Goal: Task Accomplishment & Management: Manage account settings

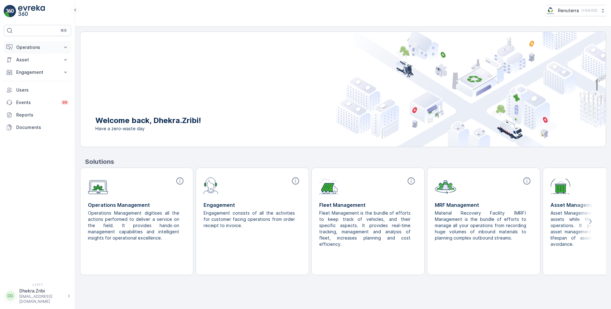
click at [38, 46] on p "Operations" at bounding box center [37, 47] width 42 height 6
click at [30, 65] on p "Planning" at bounding box center [24, 67] width 17 height 6
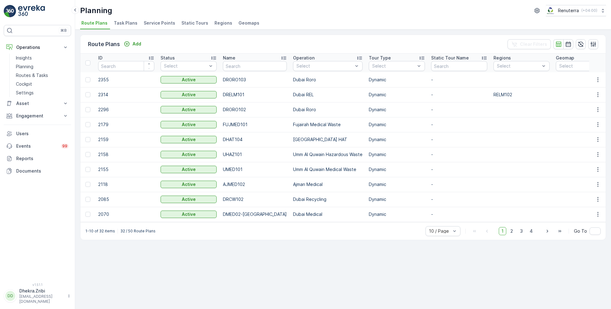
click at [159, 22] on span "Service Points" at bounding box center [159, 23] width 31 height 6
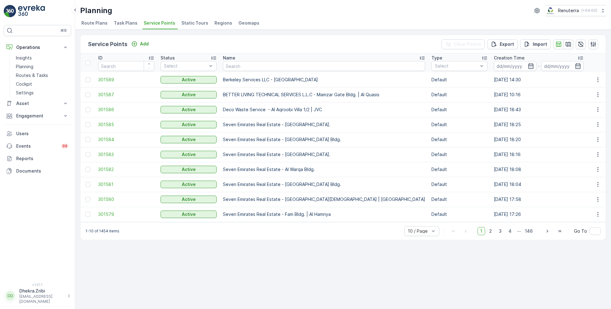
drag, startPoint x: 40, startPoint y: 75, endPoint x: 203, endPoint y: 0, distance: 179.8
click at [0, 0] on div "⌘B Operations Insights Planning Routes & Tasks Cockpit Settings Asset Assets En…" at bounding box center [37, 154] width 75 height 309
click at [421, 218] on span "50 / Page" at bounding box center [418, 217] width 21 height 5
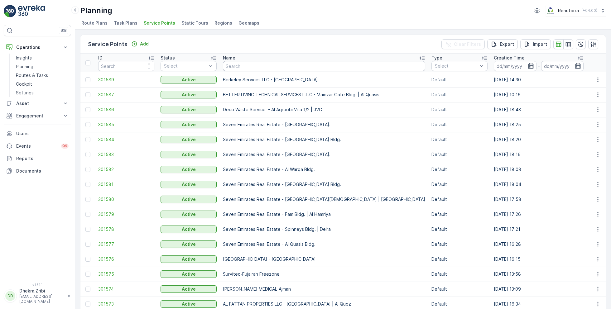
click at [293, 66] on input "text" at bounding box center [324, 66] width 202 height 10
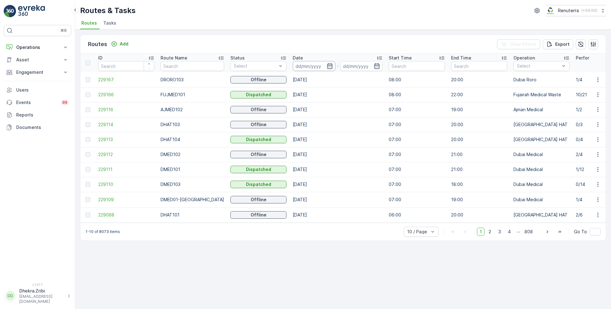
click at [316, 63] on input at bounding box center [314, 66] width 43 height 10
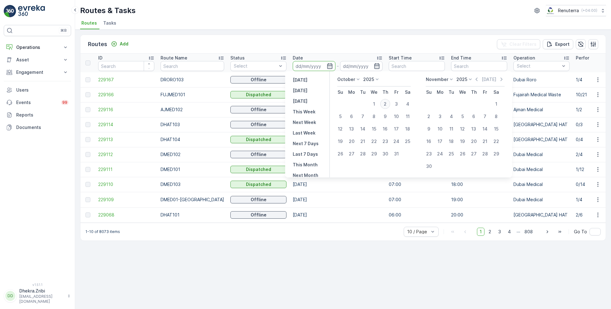
click at [387, 102] on div "2" at bounding box center [385, 104] width 10 height 10
type input "[DATE]"
click at [387, 102] on div "2" at bounding box center [385, 104] width 10 height 10
type input "[DATE]"
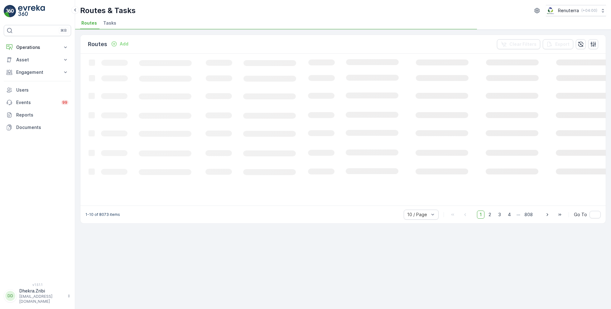
click at [310, 10] on div "Routes & Tasks Renuterra ( +04:00 )" at bounding box center [343, 10] width 526 height 11
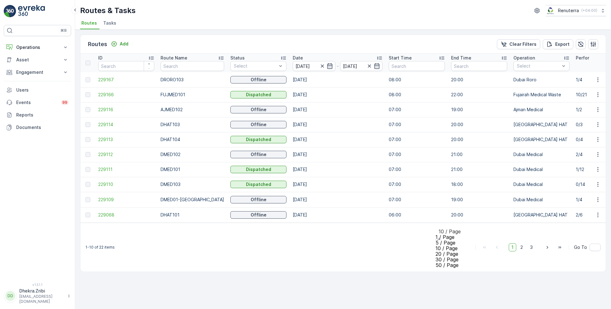
click at [459, 262] on span "50 / Page" at bounding box center [447, 265] width 23 height 6
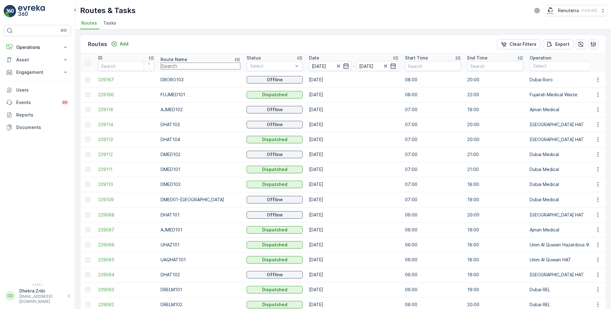
click at [197, 65] on input "text" at bounding box center [201, 66] width 80 height 7
type input "med"
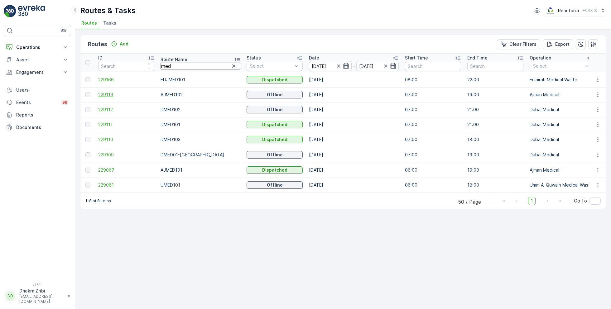
click at [104, 94] on span "229116" at bounding box center [126, 95] width 56 height 6
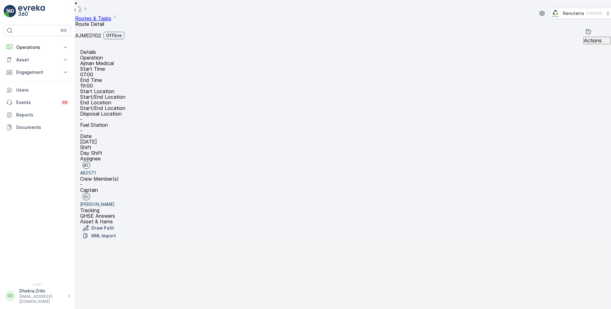
scroll to position [19, 0]
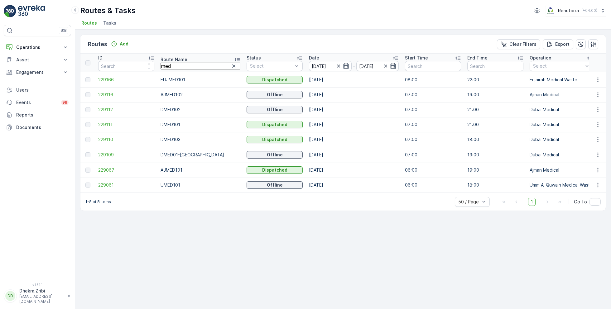
click at [103, 173] on td "229067" at bounding box center [126, 170] width 62 height 15
click at [107, 171] on span "229067" at bounding box center [126, 170] width 56 height 6
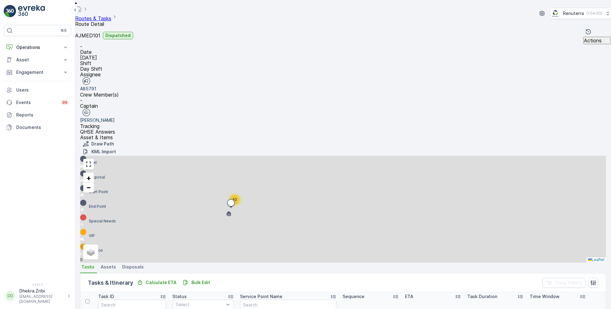
scroll to position [91, 0]
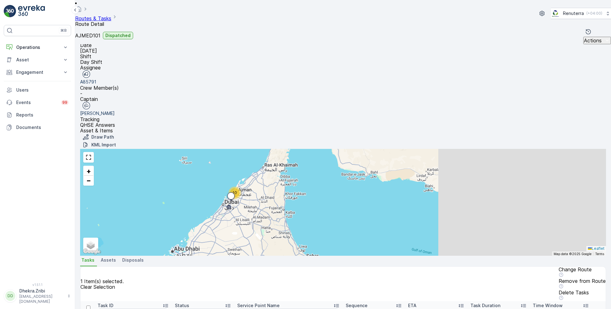
click at [559, 278] on p "Remove from Route" at bounding box center [582, 281] width 47 height 6
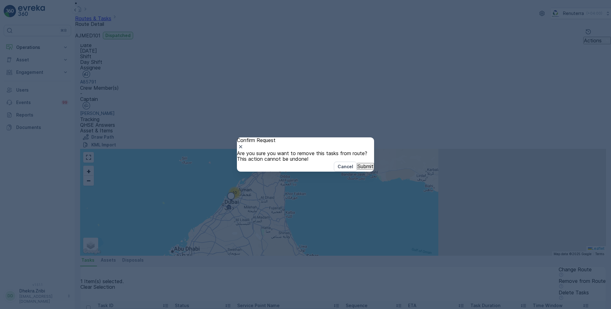
click at [361, 169] on p "Submit" at bounding box center [366, 167] width 16 height 6
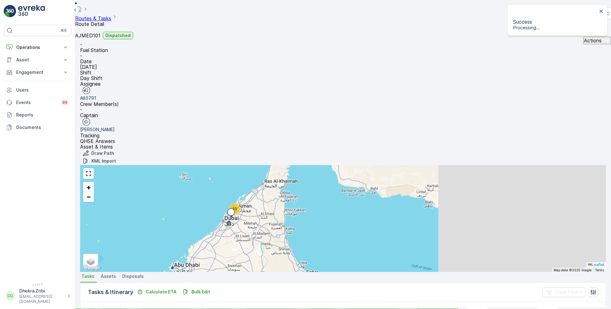
scroll to position [89, 0]
